Goal: Task Accomplishment & Management: Manage account settings

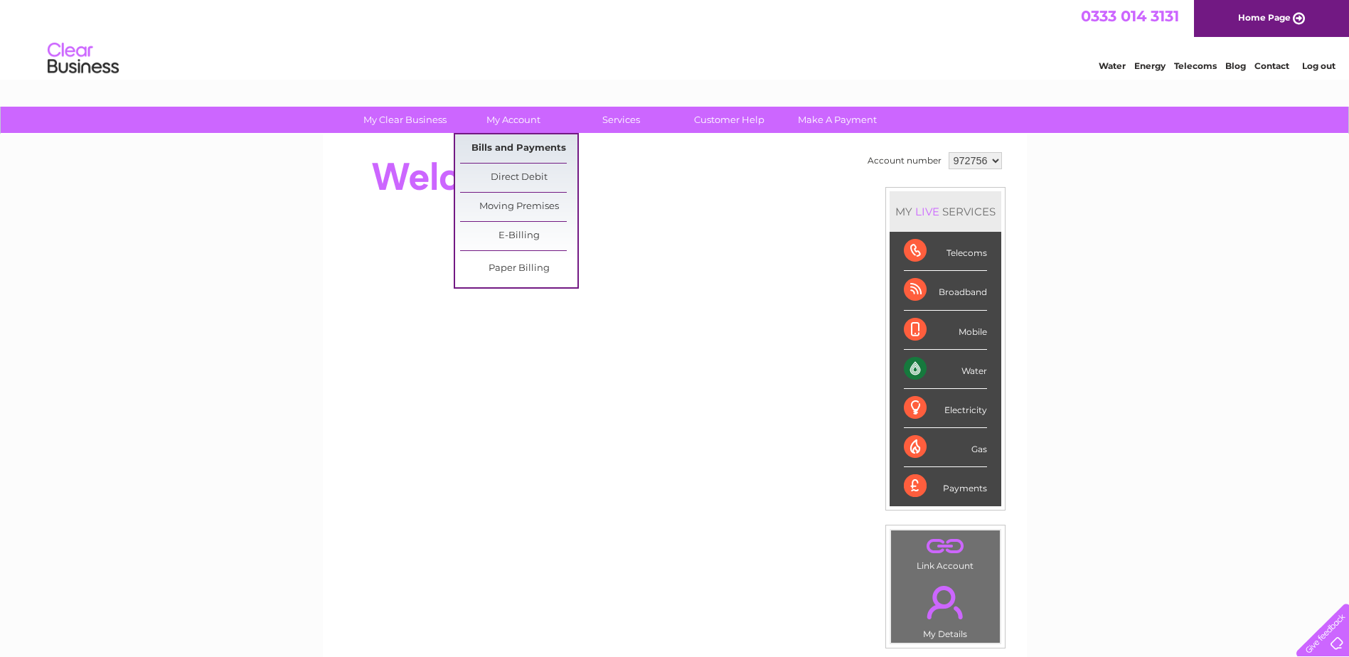
click at [498, 150] on link "Bills and Payments" at bounding box center [518, 148] width 117 height 28
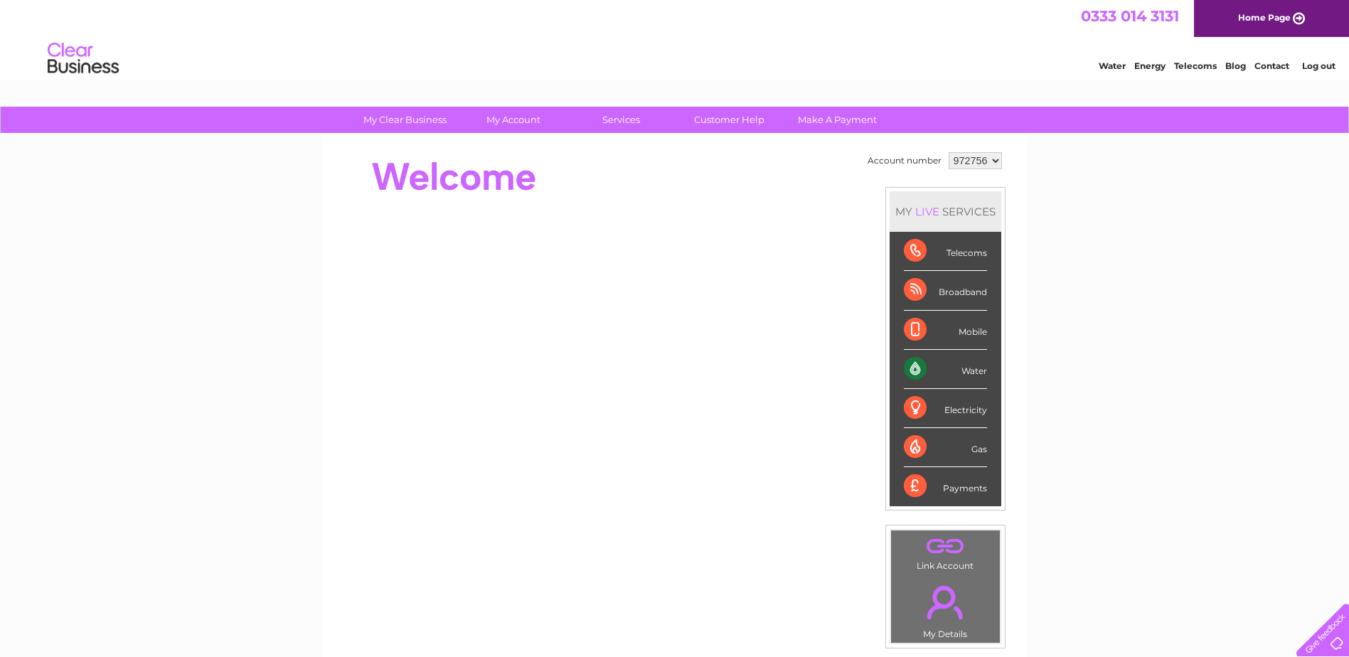
click at [987, 164] on select "972756" at bounding box center [975, 160] width 53 height 17
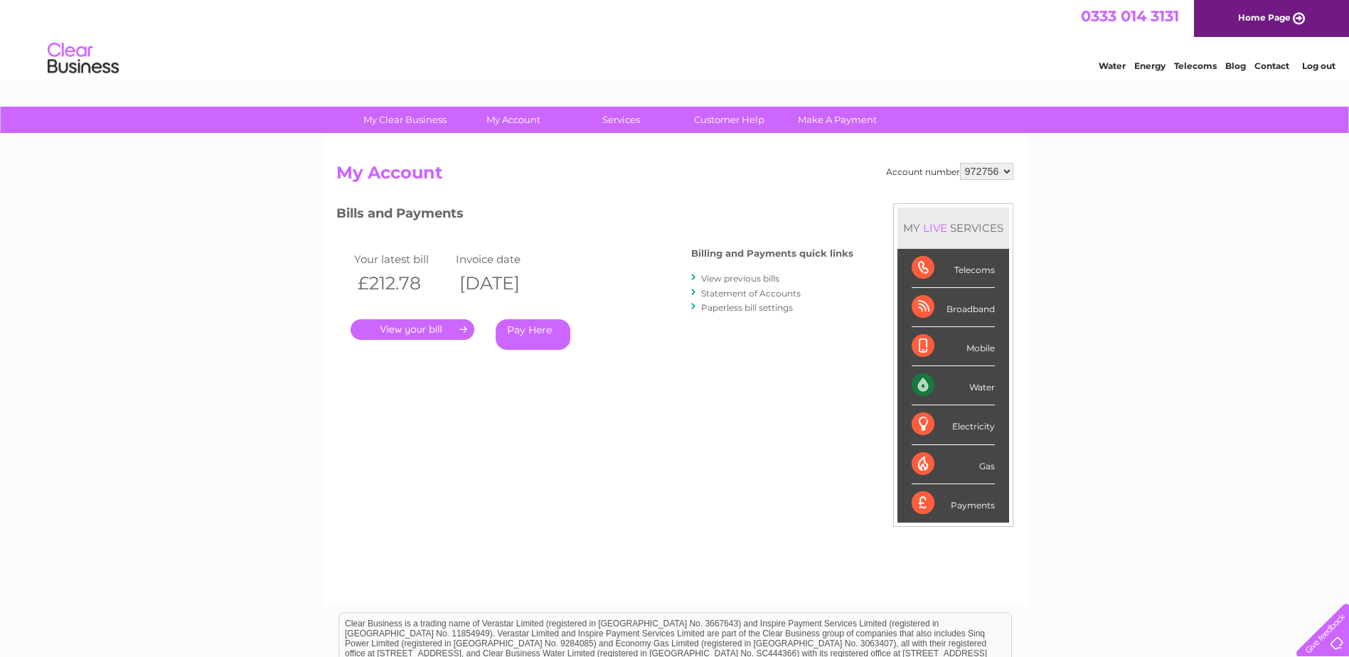
click at [1304, 73] on li "Log out" at bounding box center [1319, 66] width 43 height 18
click at [1318, 65] on link "Log out" at bounding box center [1318, 65] width 33 height 11
